Goal: Task Accomplishment & Management: Manage account settings

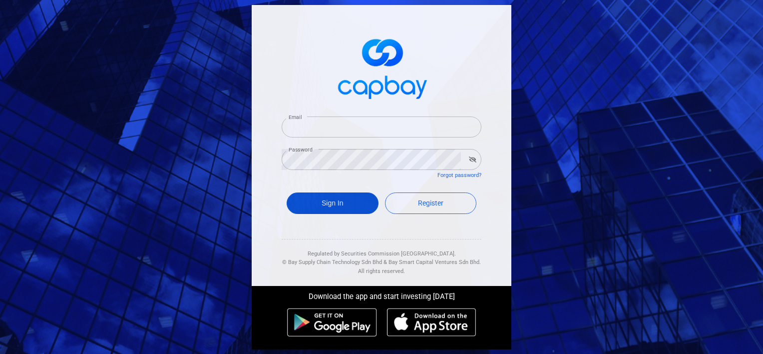
type input "hilmi.hithir@masryef.com"
click at [331, 197] on button "Sign In" at bounding box center [333, 202] width 92 height 21
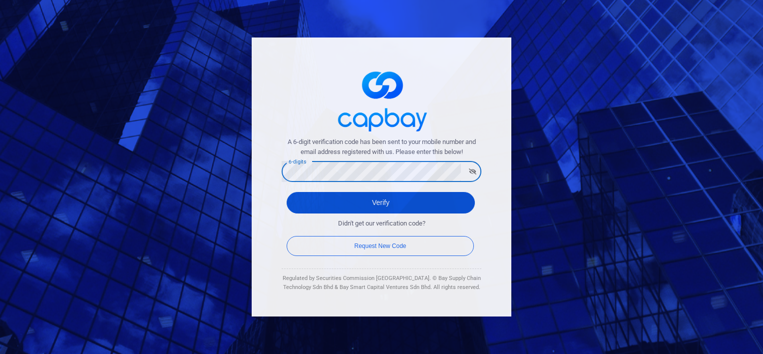
click at [344, 210] on button "Verify" at bounding box center [381, 202] width 188 height 21
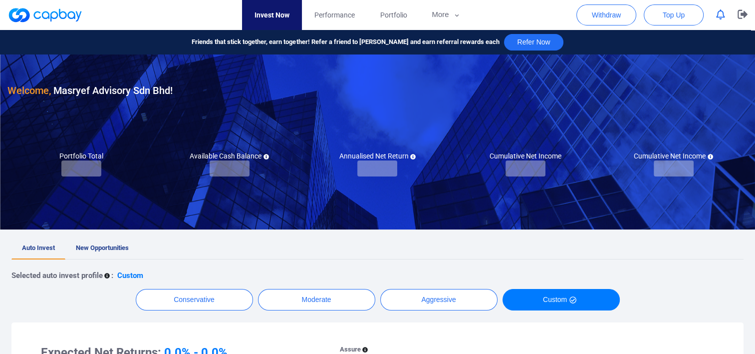
checkbox input "true"
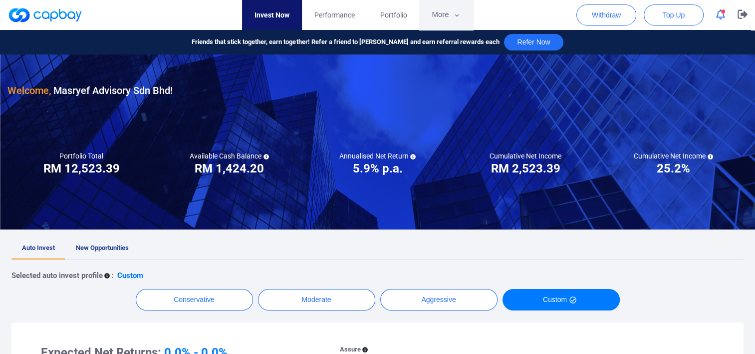
click at [434, 12] on button "More" at bounding box center [445, 15] width 53 height 30
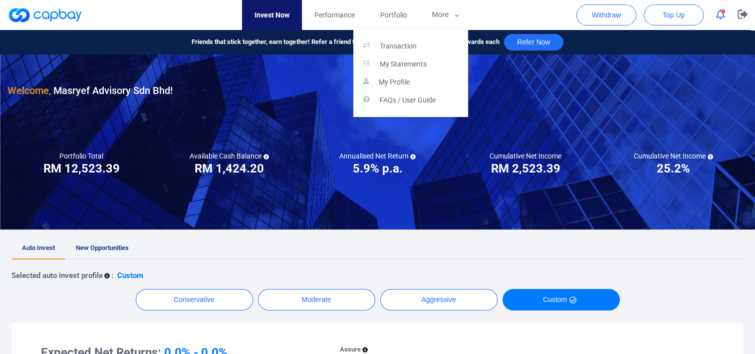
click at [400, 12] on button "button" at bounding box center [377, 177] width 755 height 354
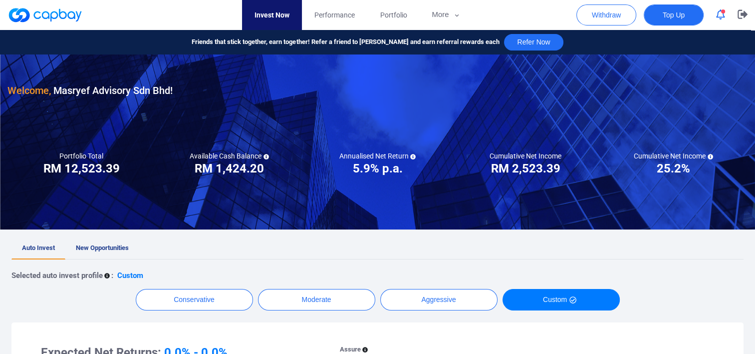
click at [673, 16] on span "Top Up" at bounding box center [674, 15] width 22 height 10
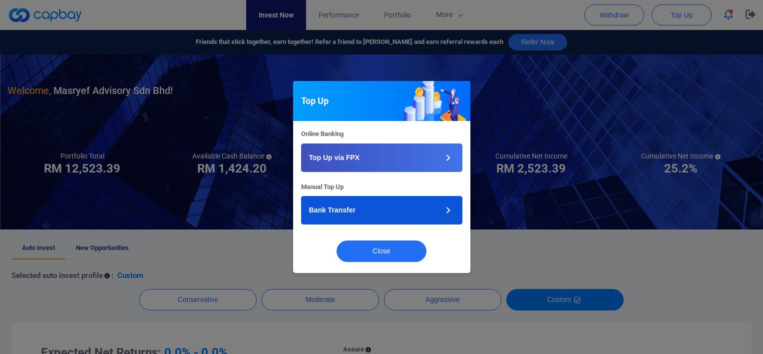
click at [374, 208] on button "Bank Transfer" at bounding box center [381, 210] width 161 height 28
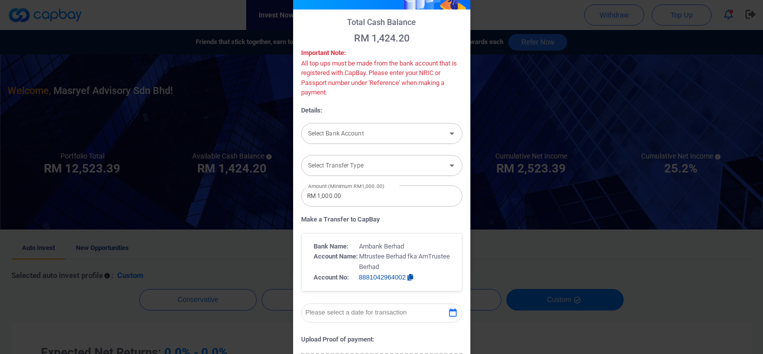
scroll to position [42, 0]
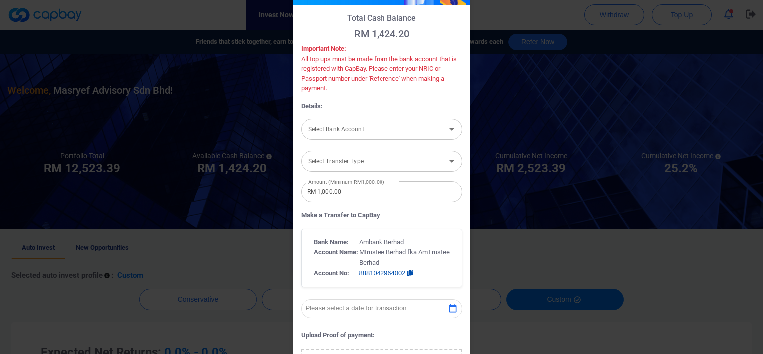
click at [378, 129] on input "Select Bank Account" at bounding box center [373, 129] width 139 height 18
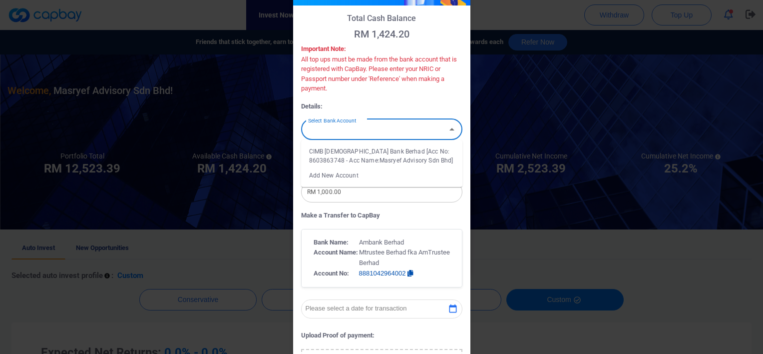
click at [367, 159] on li "CIMB Islamic Bank Berhad [Acc No: 8603863748 - Acc Name:Masryef Advisory Sdn Bh…" at bounding box center [381, 156] width 161 height 24
type input "CIMB Islamic Bank Berhad [Acc No: 8603863748 - Acc Name:Masryef Advisory Sdn Bh…"
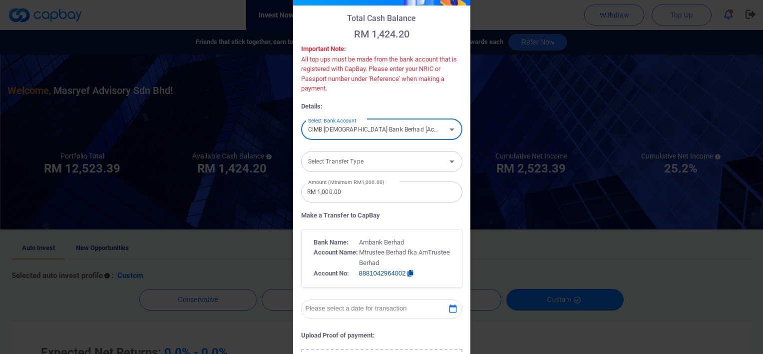
click at [362, 162] on input "Select Transfer Type" at bounding box center [373, 161] width 139 height 18
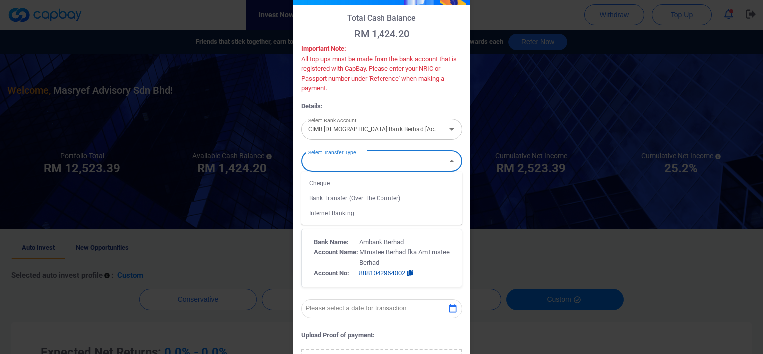
click at [344, 208] on li "Internet Banking" at bounding box center [381, 213] width 161 height 15
type input "Internet Banking"
click at [354, 194] on input "RM 1,000.00" at bounding box center [381, 191] width 161 height 21
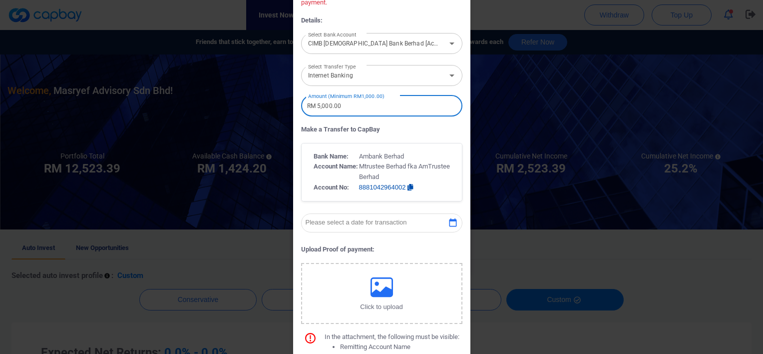
scroll to position [133, 0]
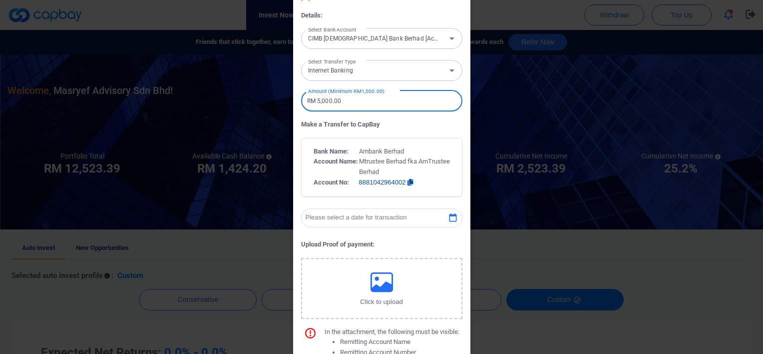
type input "RM 5,000.00"
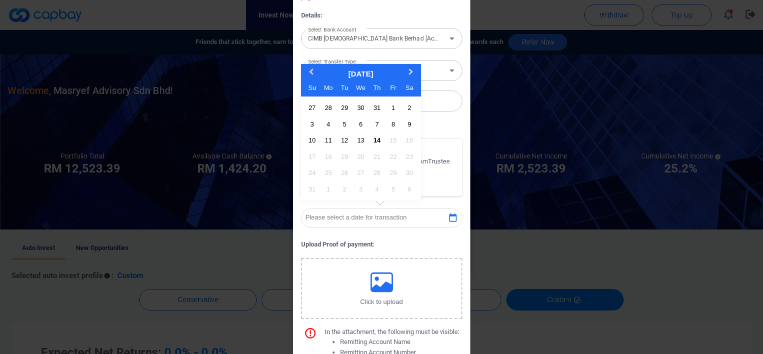
click at [448, 218] on icon "button" at bounding box center [453, 218] width 10 height 10
click at [360, 138] on div "13" at bounding box center [360, 139] width 13 height 13
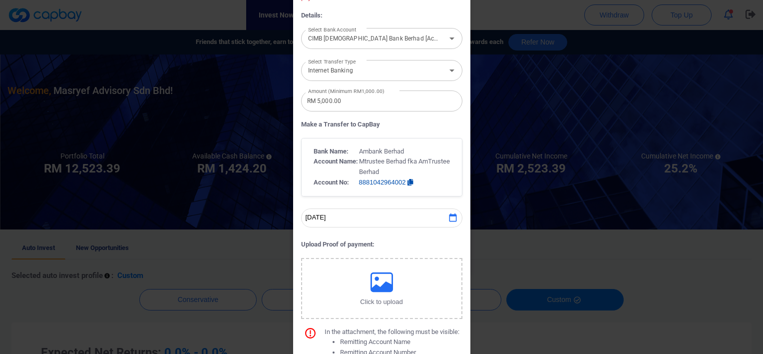
click at [377, 283] on icon "button" at bounding box center [381, 282] width 22 height 22
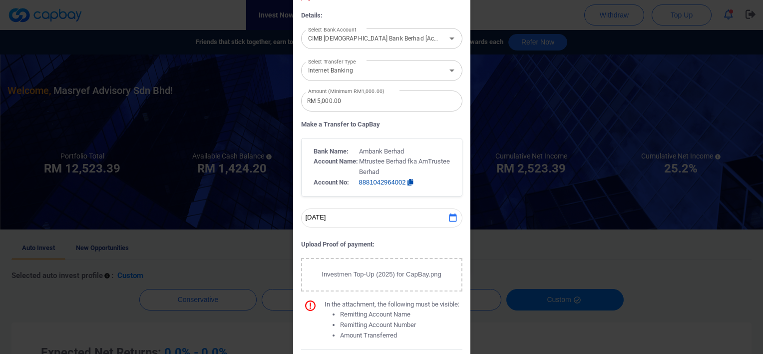
scroll to position [195, 0]
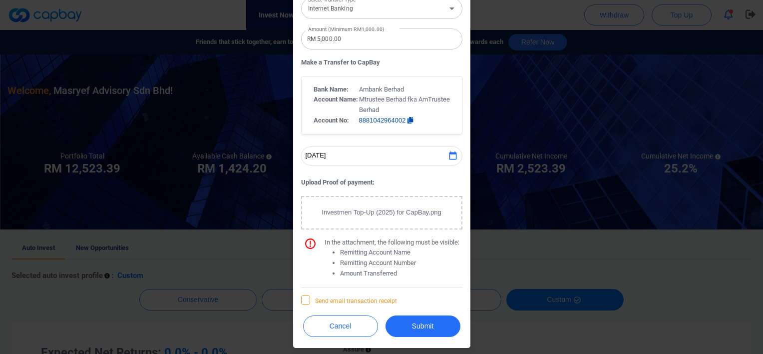
click at [309, 298] on span "Send email transaction receipt" at bounding box center [349, 300] width 96 height 10
click at [0, 0] on input "Send email transaction receipt" at bounding box center [0, 0] width 0 height 0
click at [414, 326] on button "Submit" at bounding box center [422, 325] width 75 height 21
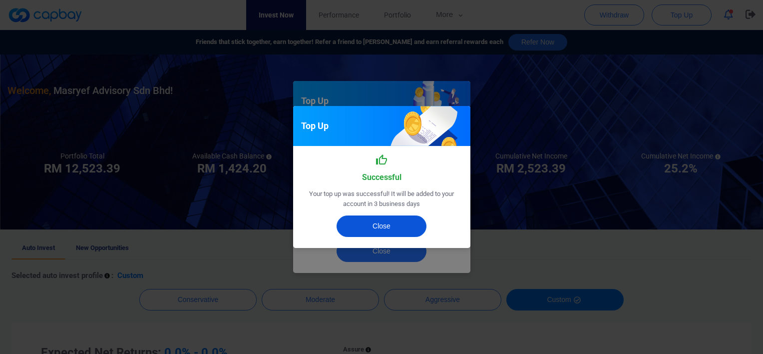
click at [391, 220] on button "Close" at bounding box center [382, 225] width 90 height 21
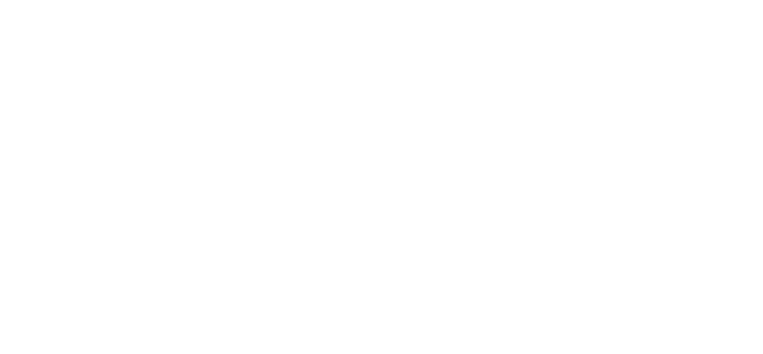
checkbox input "true"
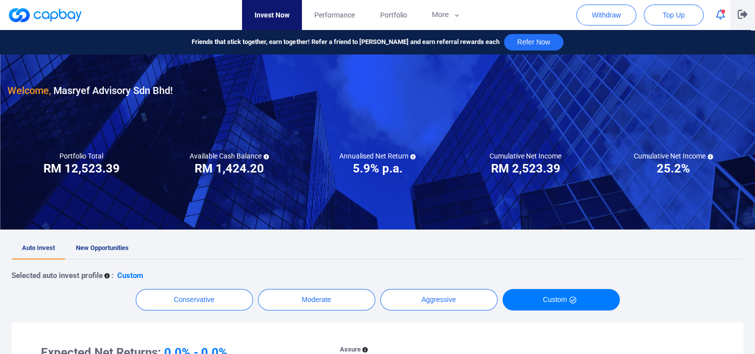
click at [740, 15] on icon "button" at bounding box center [743, 13] width 10 height 9
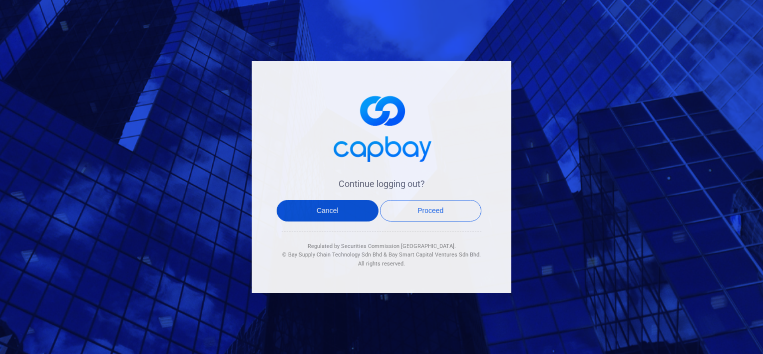
click at [315, 217] on button "Cancel" at bounding box center [328, 210] width 102 height 21
